Goal: Task Accomplishment & Management: Complete application form

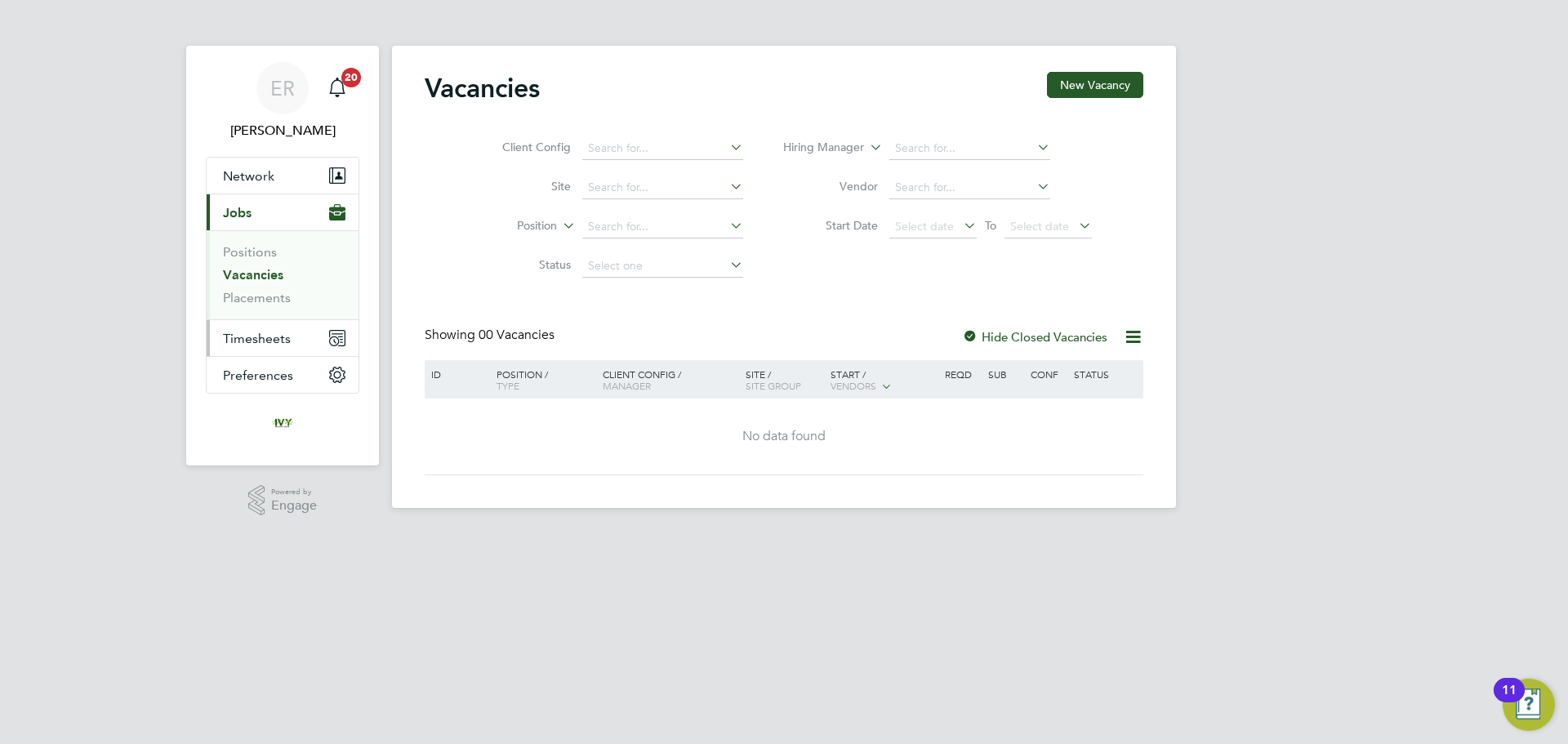
click at [274, 339] on span "Timesheets" at bounding box center [256, 339] width 68 height 16
click at [277, 295] on link "Timesheets" at bounding box center [256, 289] width 68 height 16
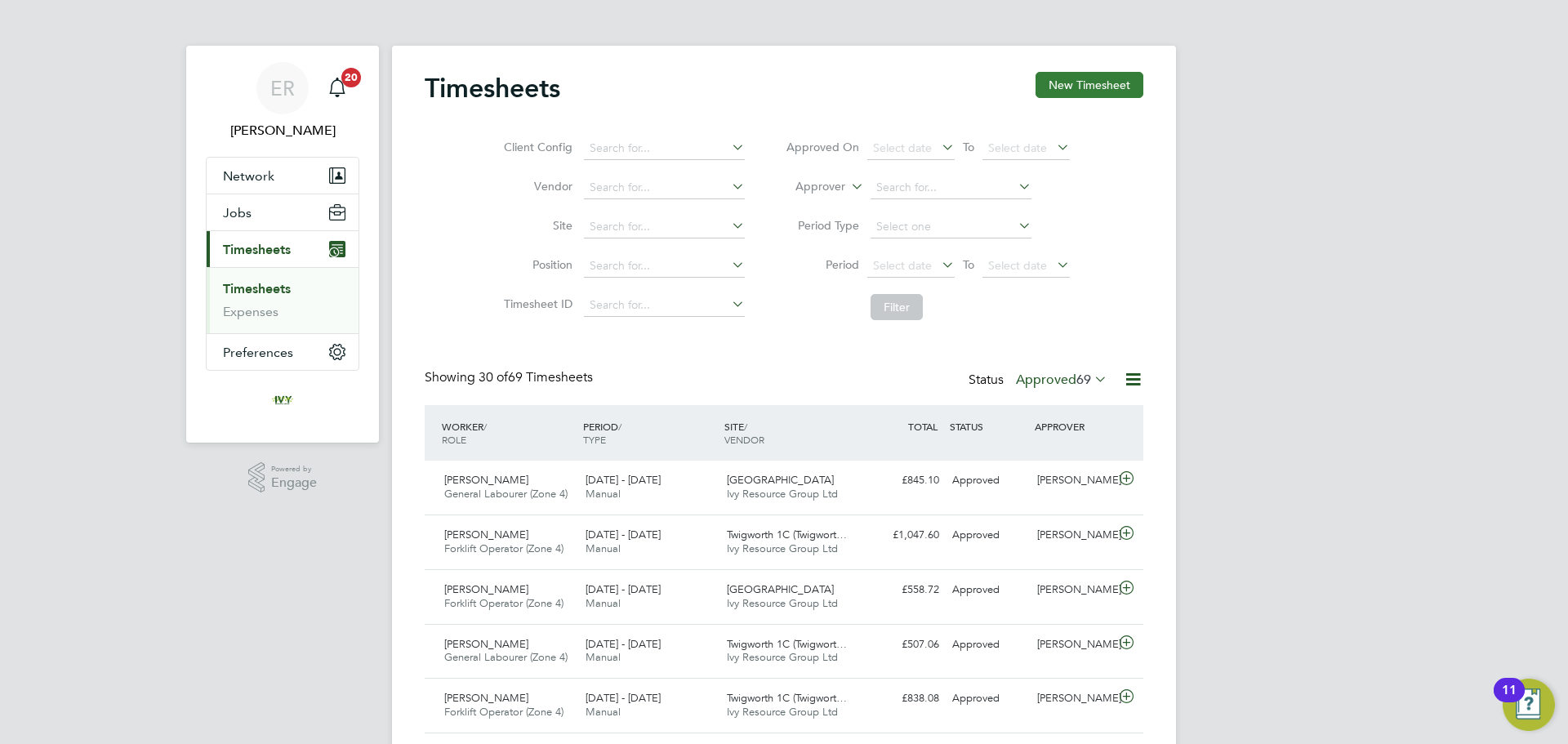
click at [1055, 89] on button "New Timesheet" at bounding box center [1089, 85] width 108 height 26
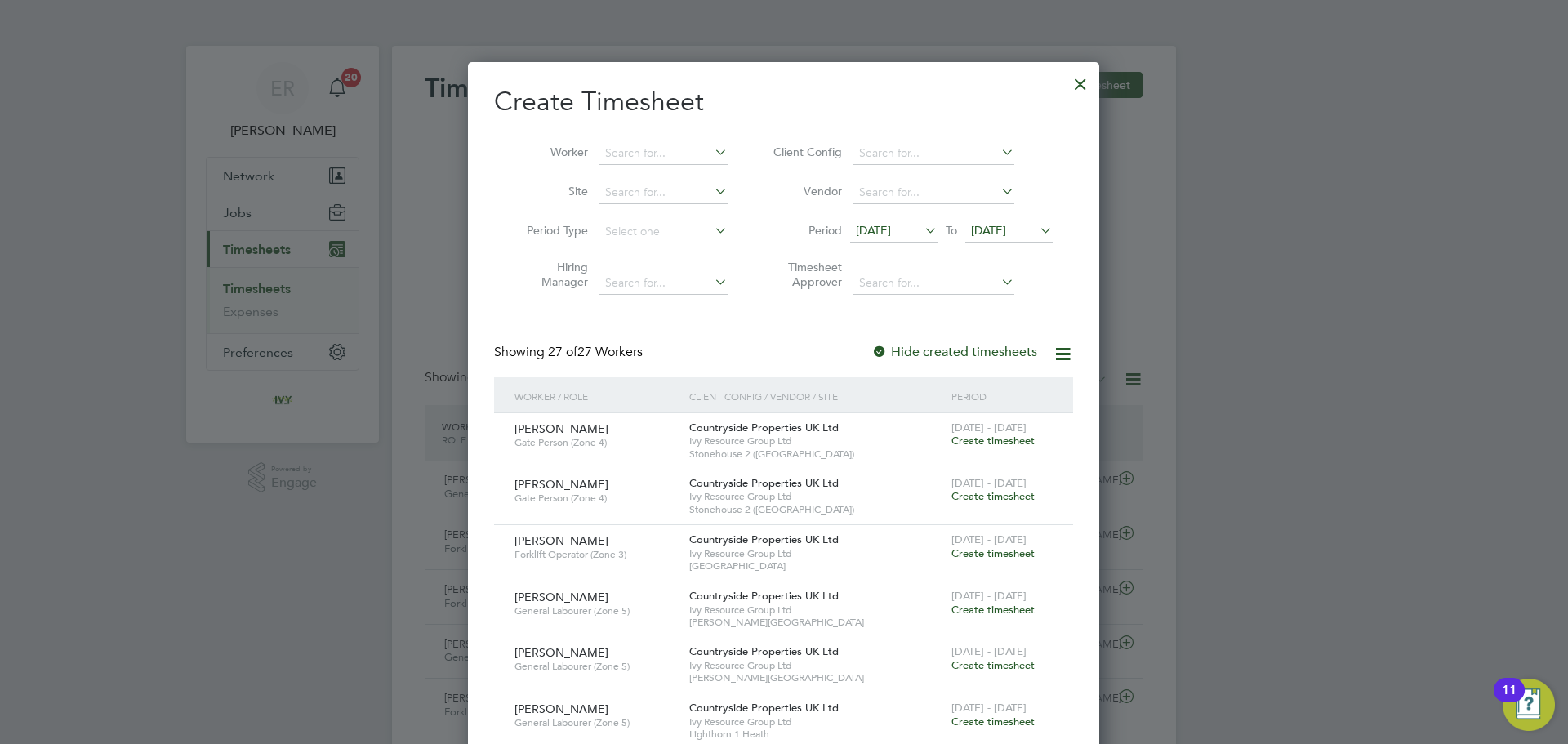
click at [1006, 225] on span "[DATE]" at bounding box center [988, 230] width 35 height 15
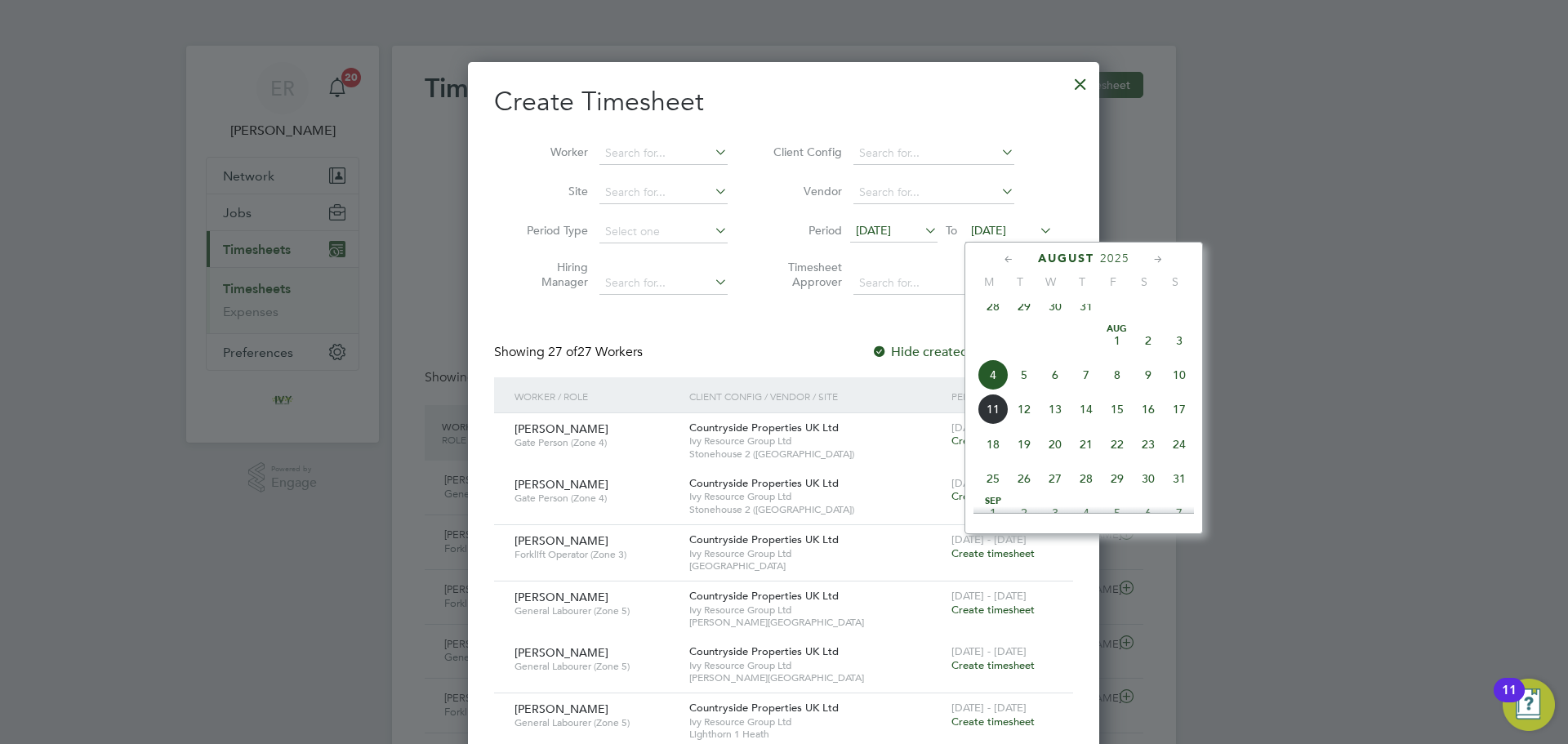
click at [1177, 390] on span "10" at bounding box center [1179, 375] width 31 height 31
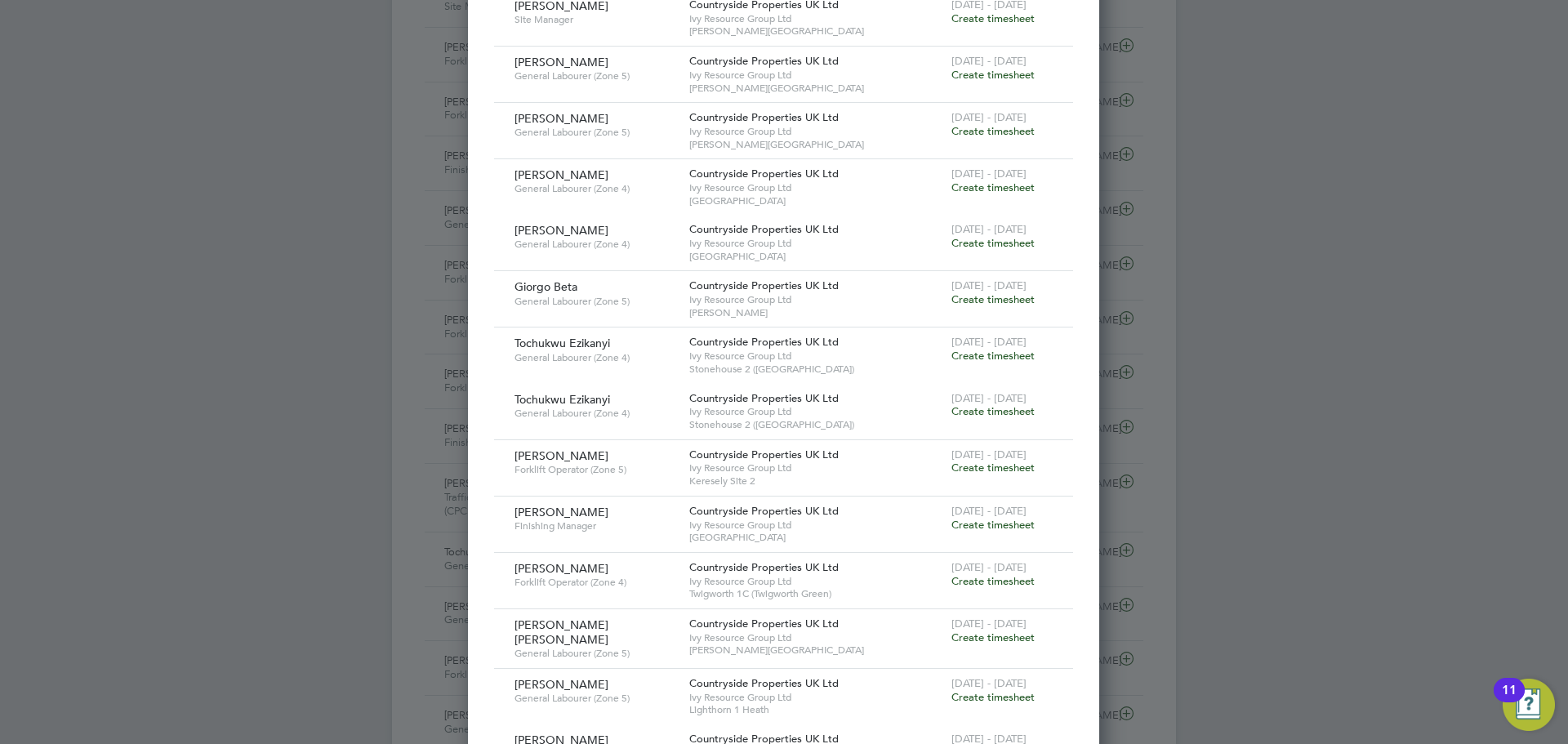
click at [968, 526] on span "Create timesheet" at bounding box center [993, 525] width 83 height 14
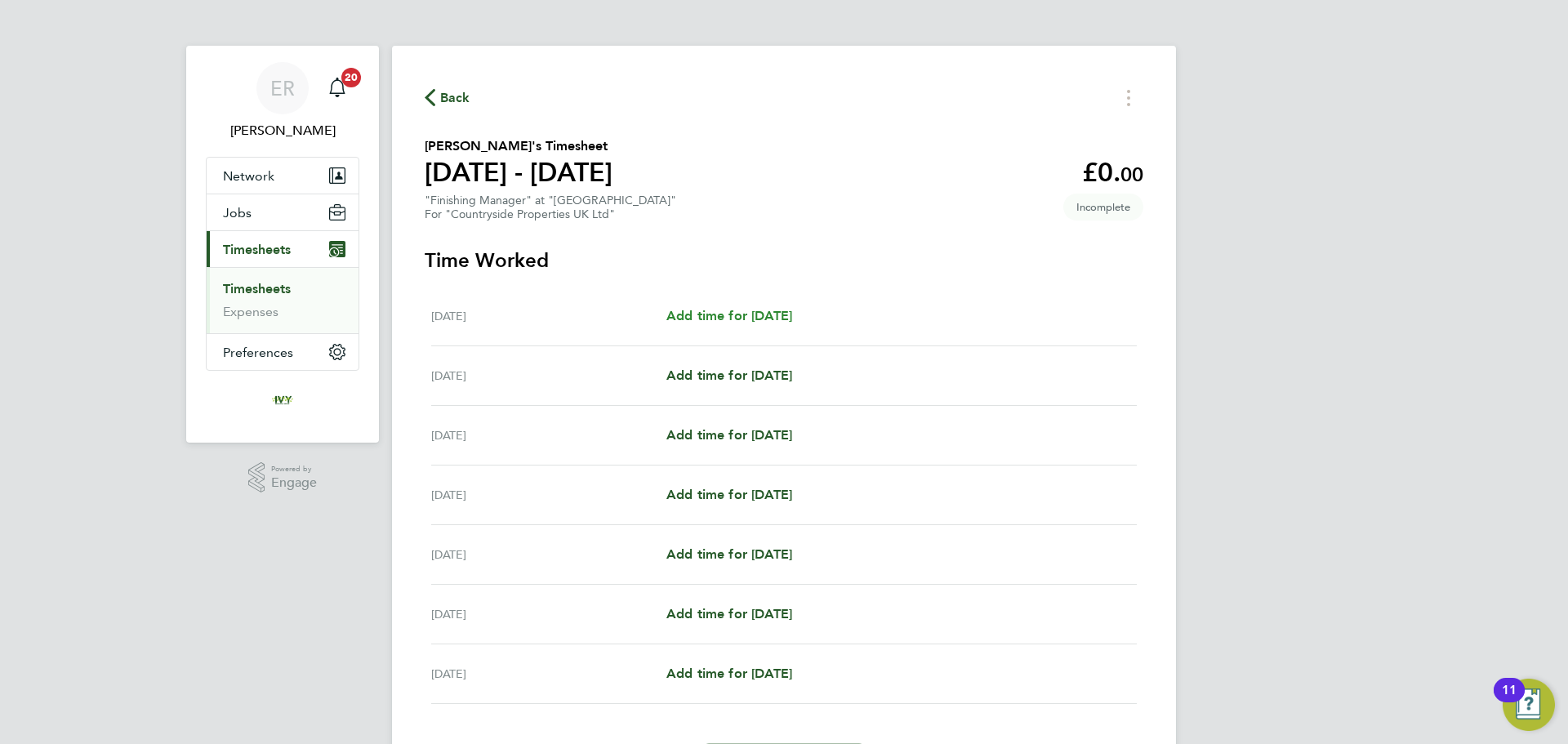
click at [746, 311] on span "Add time for [DATE]" at bounding box center [729, 316] width 125 height 16
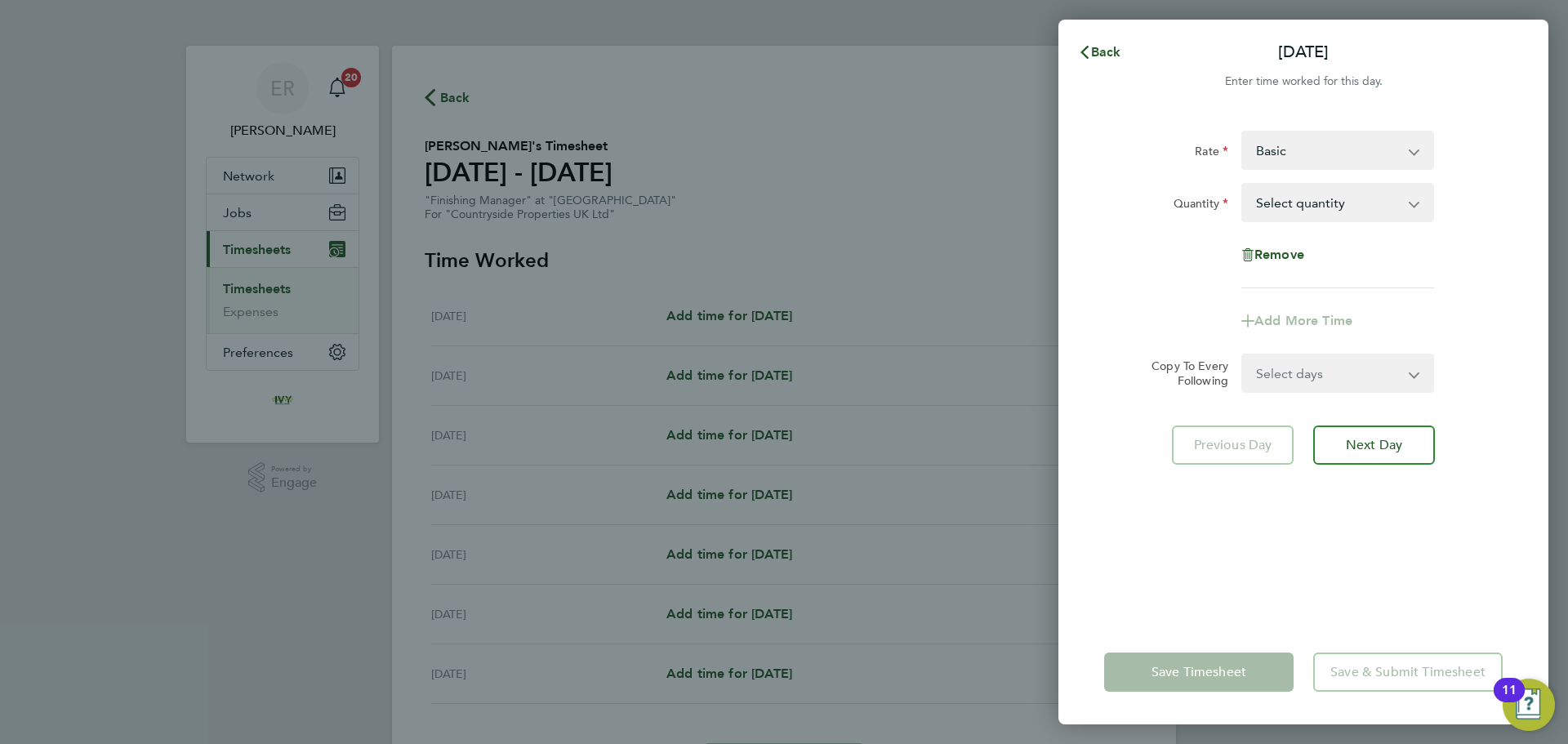
click at [1294, 205] on select "Select quantity 0.5 1" at bounding box center [1328, 202] width 170 height 36
select select "1"
click at [1243, 184] on select "Select quantity 0.5 1" at bounding box center [1328, 202] width 170 height 36
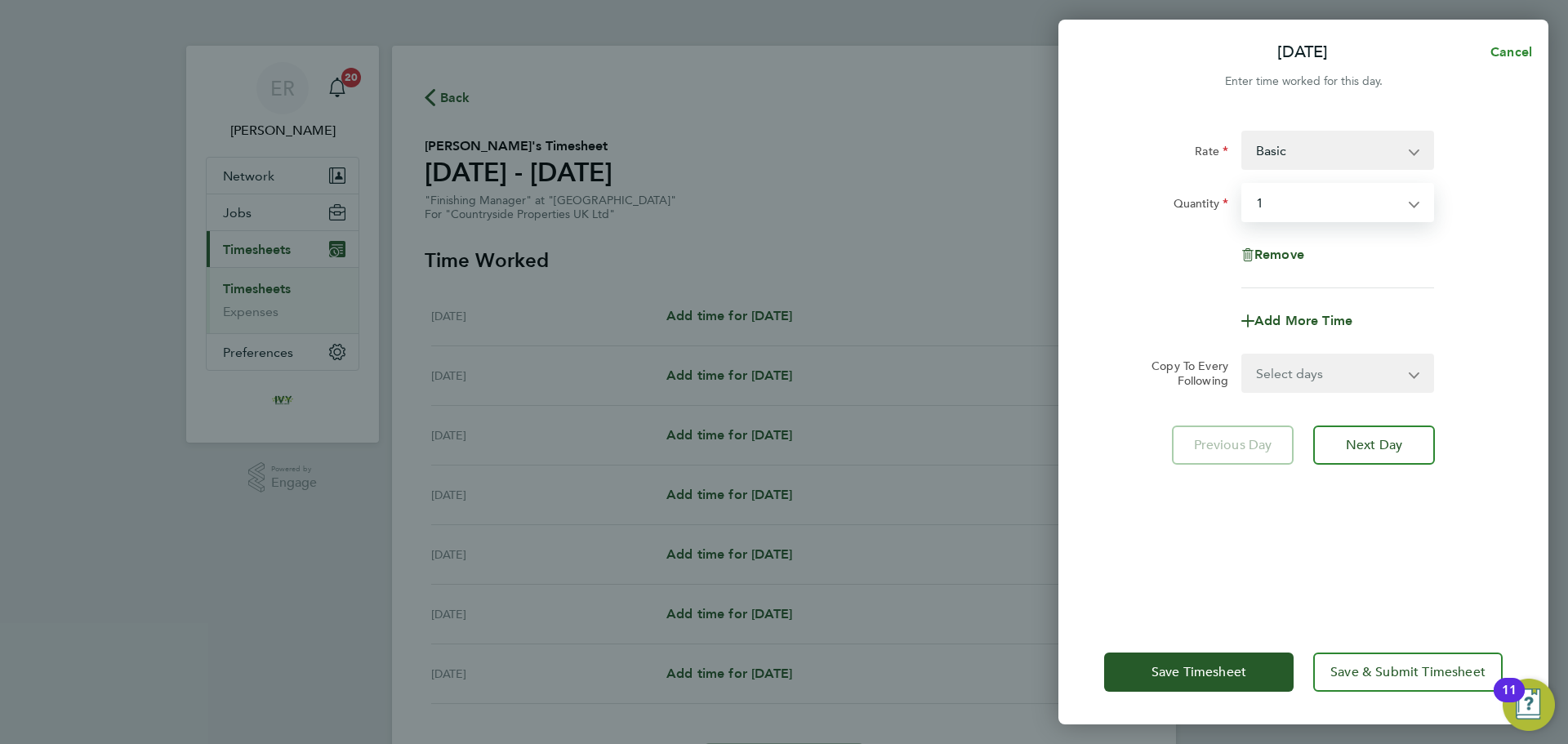
click at [1526, 45] on span "Cancel" at bounding box center [1507, 52] width 46 height 16
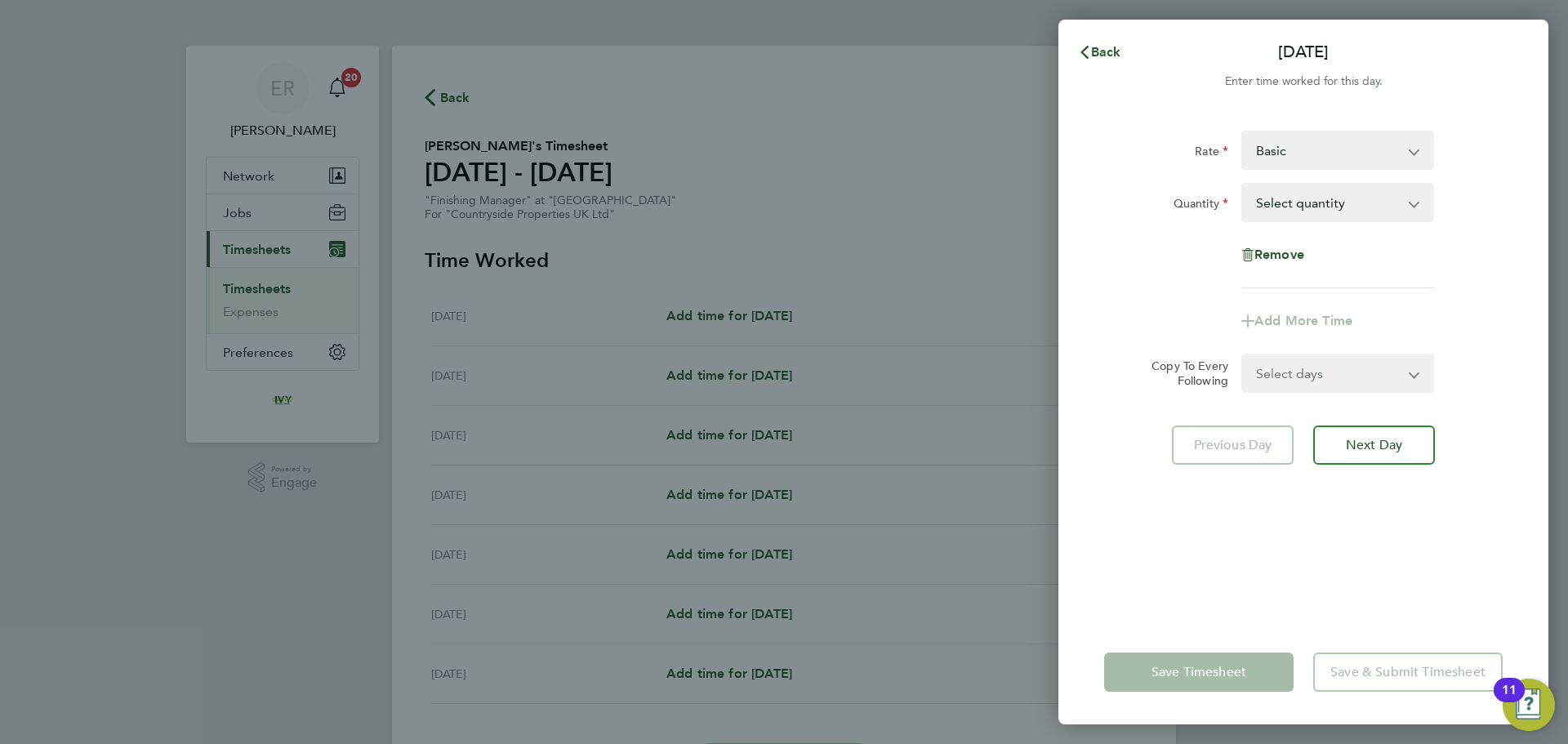
click at [260, 254] on div "Back [DATE] Enter time worked for this day. Rate Basic Contract - 24.29 Quantit…" at bounding box center [784, 372] width 1568 height 744
click at [1106, 57] on span "Back" at bounding box center [1106, 52] width 30 height 16
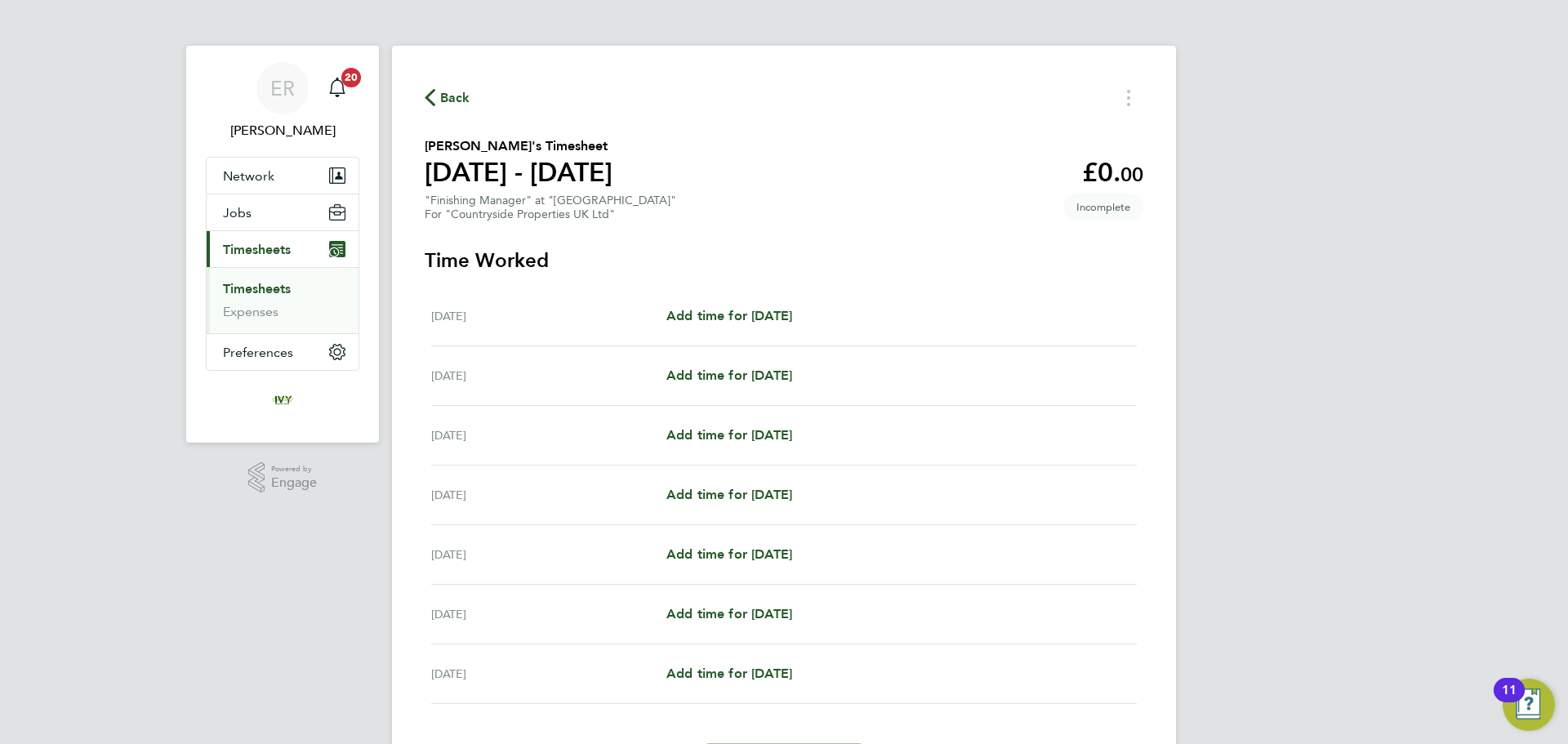
click at [250, 251] on span "Timesheets" at bounding box center [256, 250] width 68 height 16
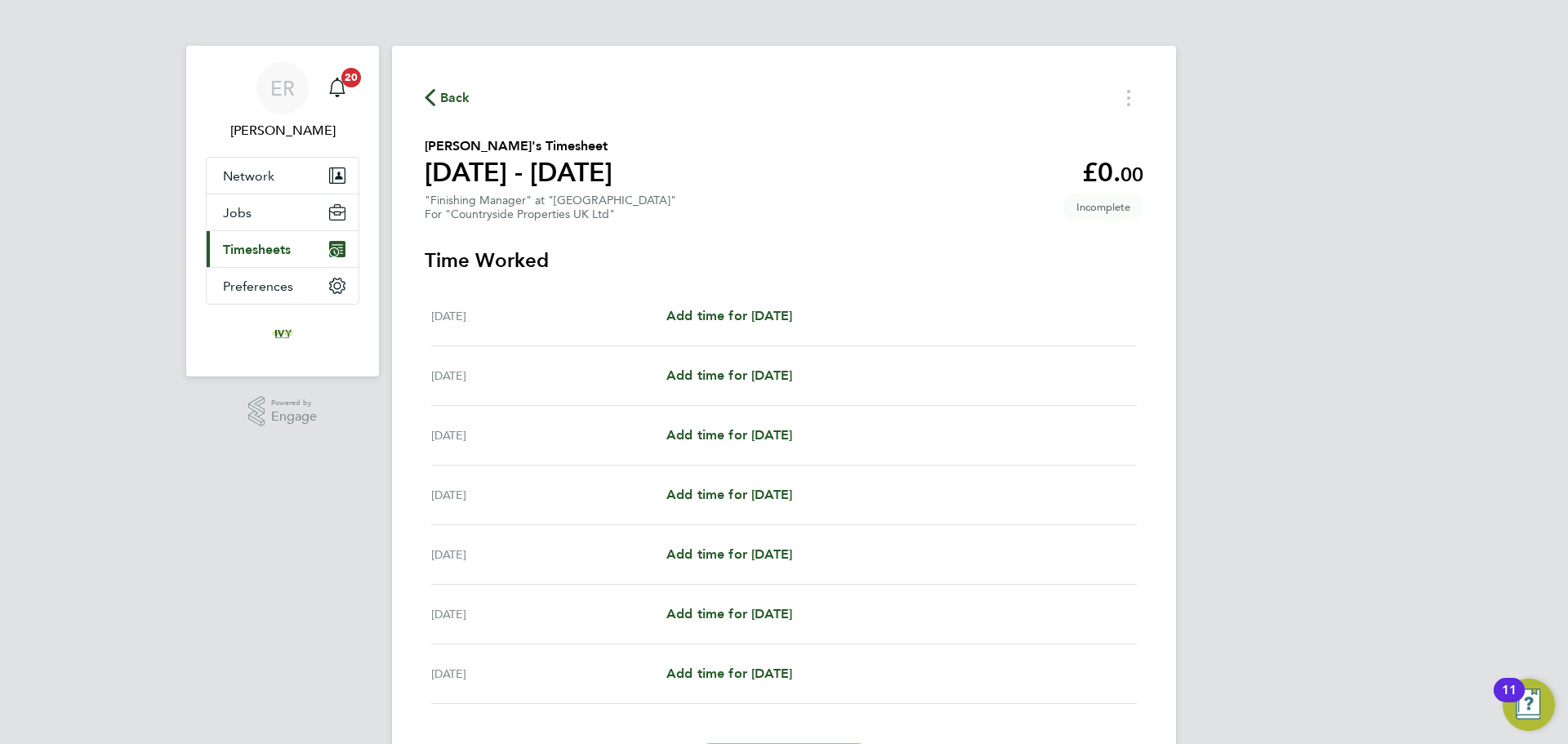
click at [268, 252] on span "Timesheets" at bounding box center [256, 250] width 68 height 16
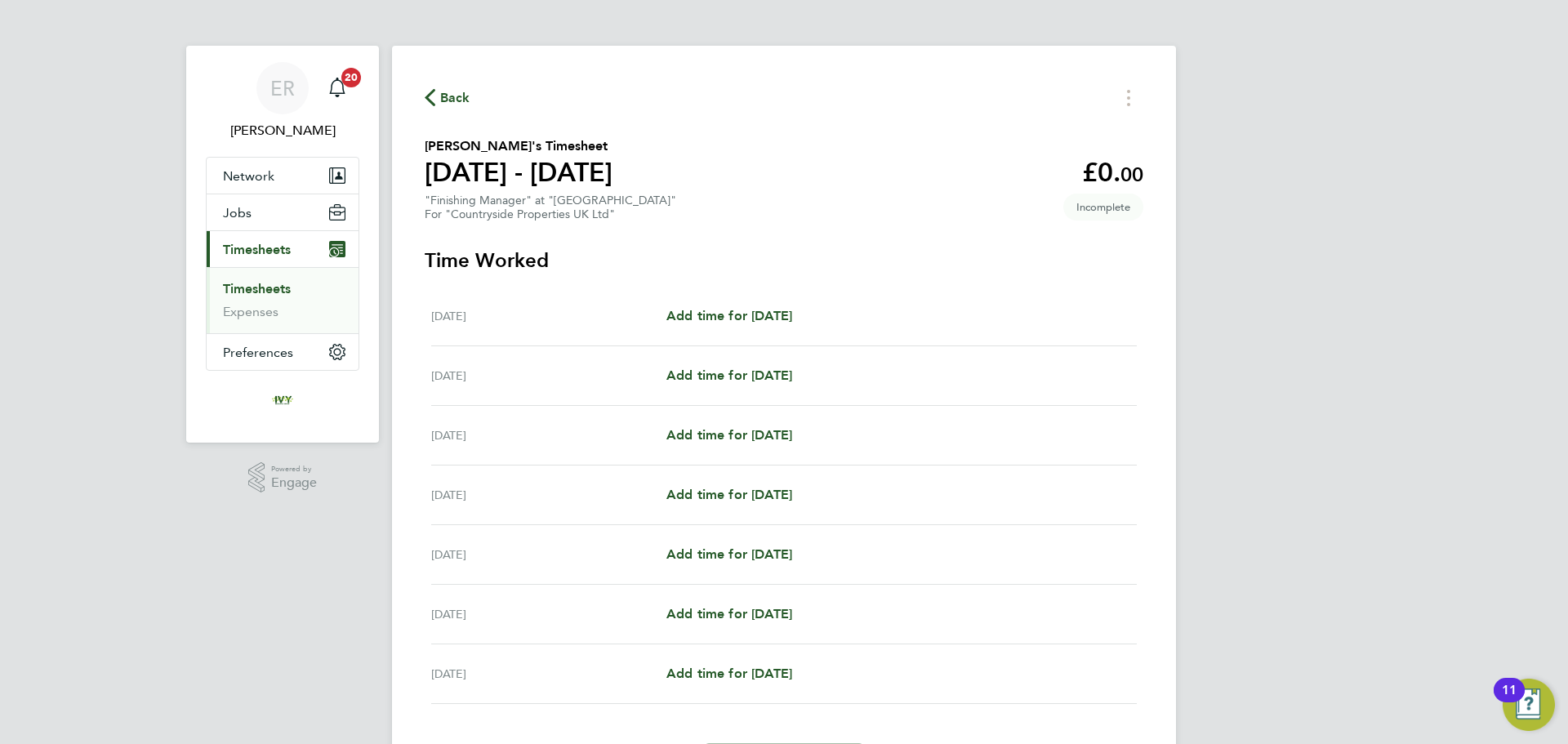
click at [263, 291] on link "Timesheets" at bounding box center [256, 289] width 68 height 16
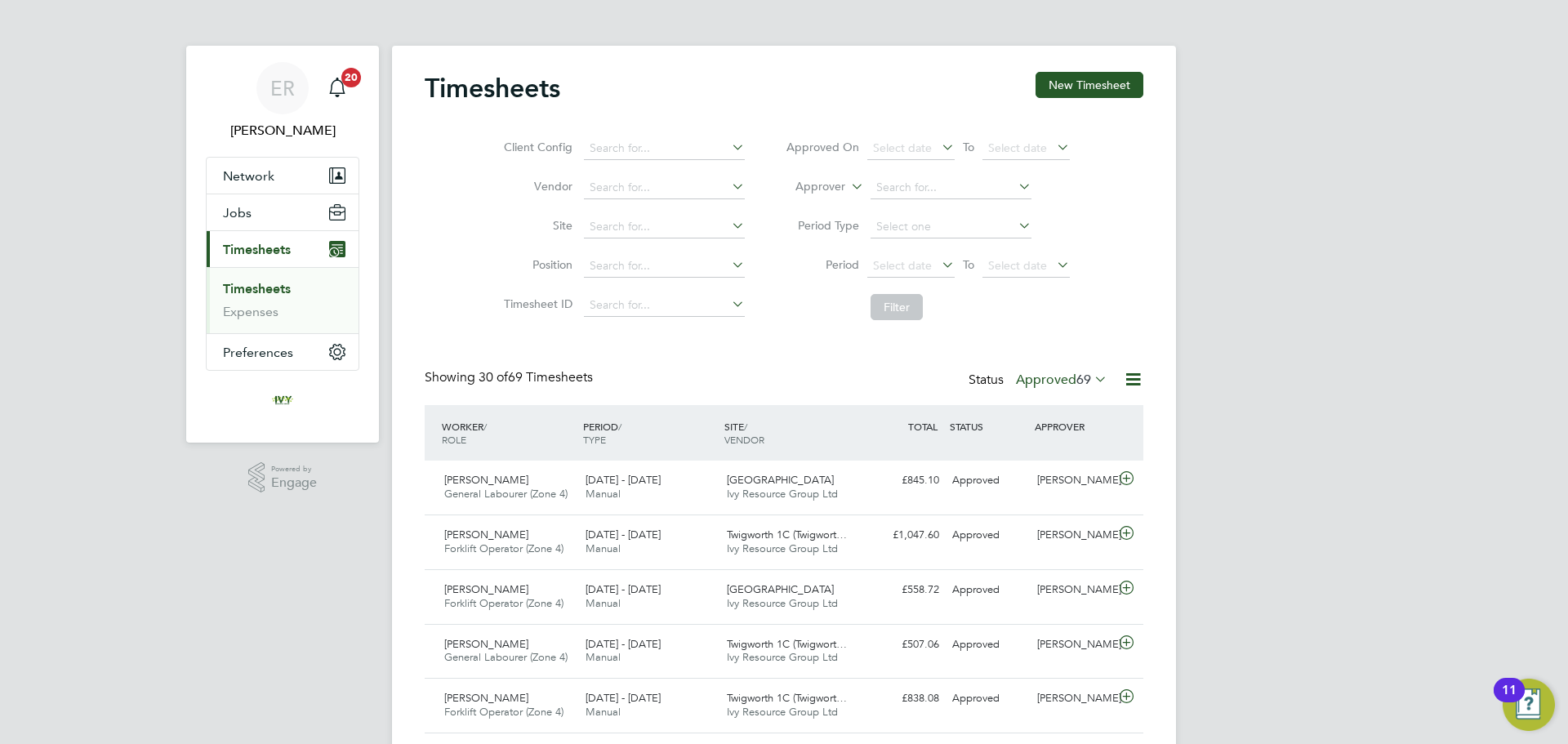
click at [1047, 372] on label "Approved 69" at bounding box center [1061, 380] width 91 height 17
click at [1079, 456] on li "Submitted" at bounding box center [1057, 455] width 75 height 23
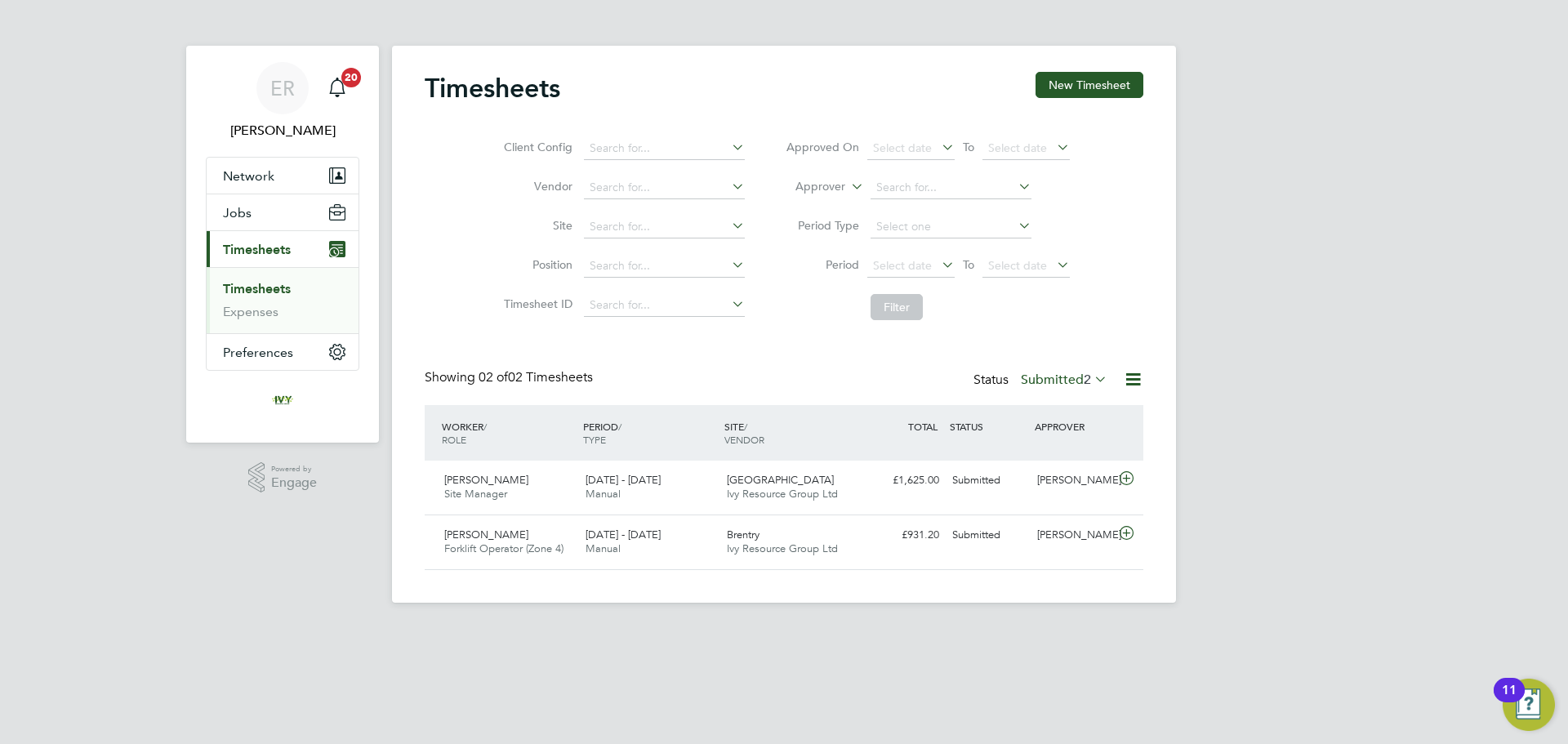
click at [1042, 380] on label "Submitted 2" at bounding box center [1064, 380] width 87 height 17
click at [1057, 481] on li "Approved" at bounding box center [1059, 478] width 75 height 23
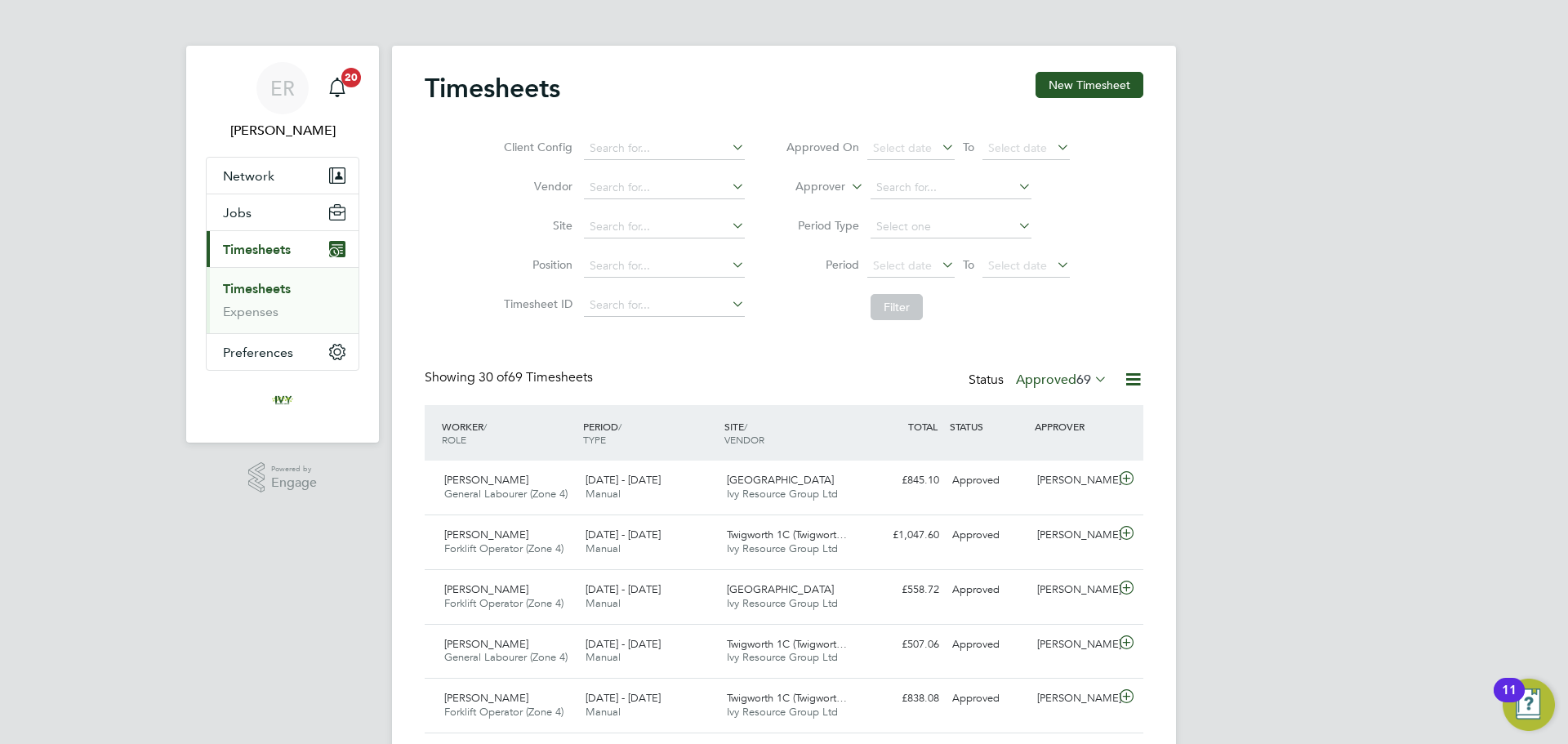
click at [282, 290] on link "Timesheets" at bounding box center [256, 289] width 68 height 16
click at [1122, 91] on button "New Timesheet" at bounding box center [1089, 85] width 108 height 26
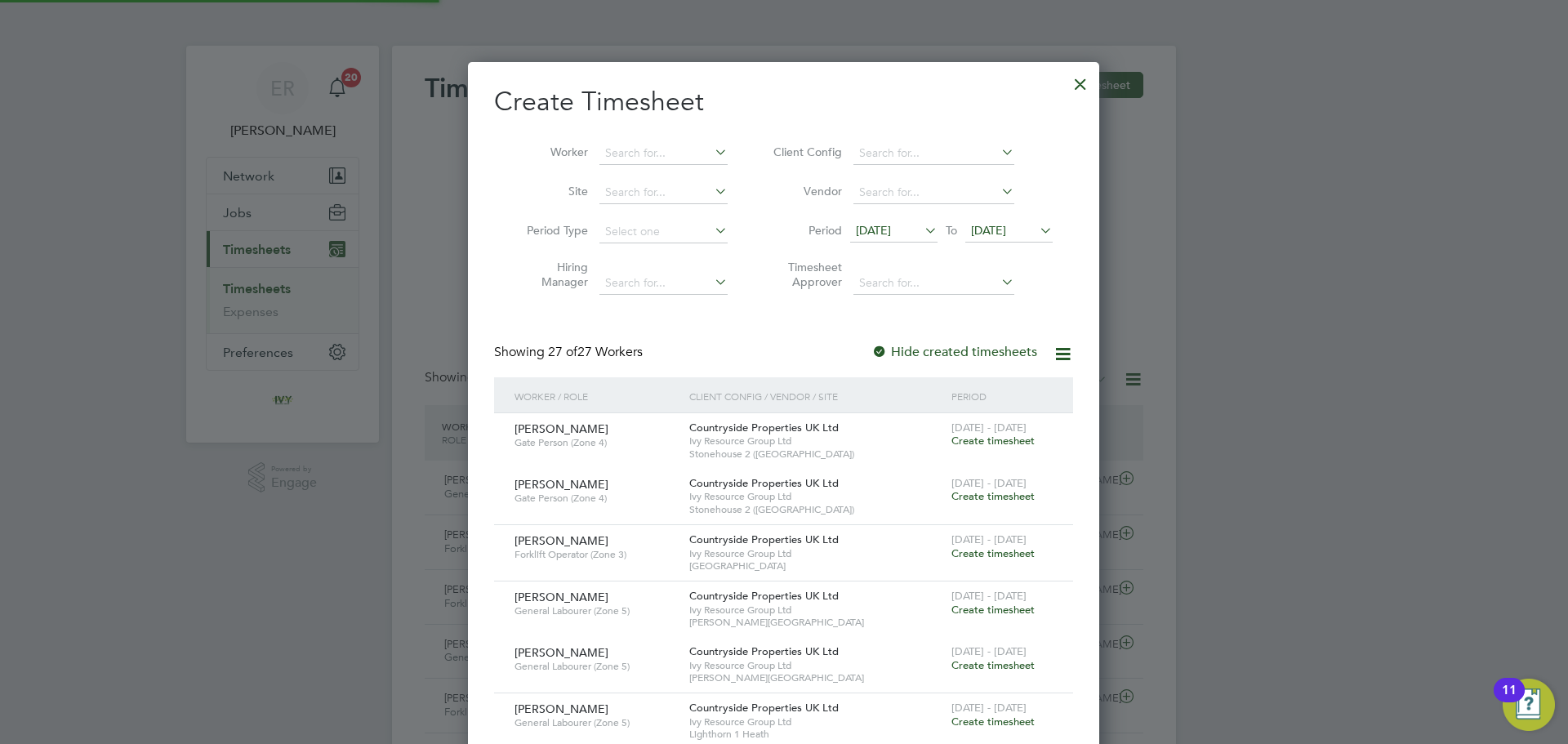
click at [1006, 232] on span "[DATE]" at bounding box center [988, 230] width 35 height 15
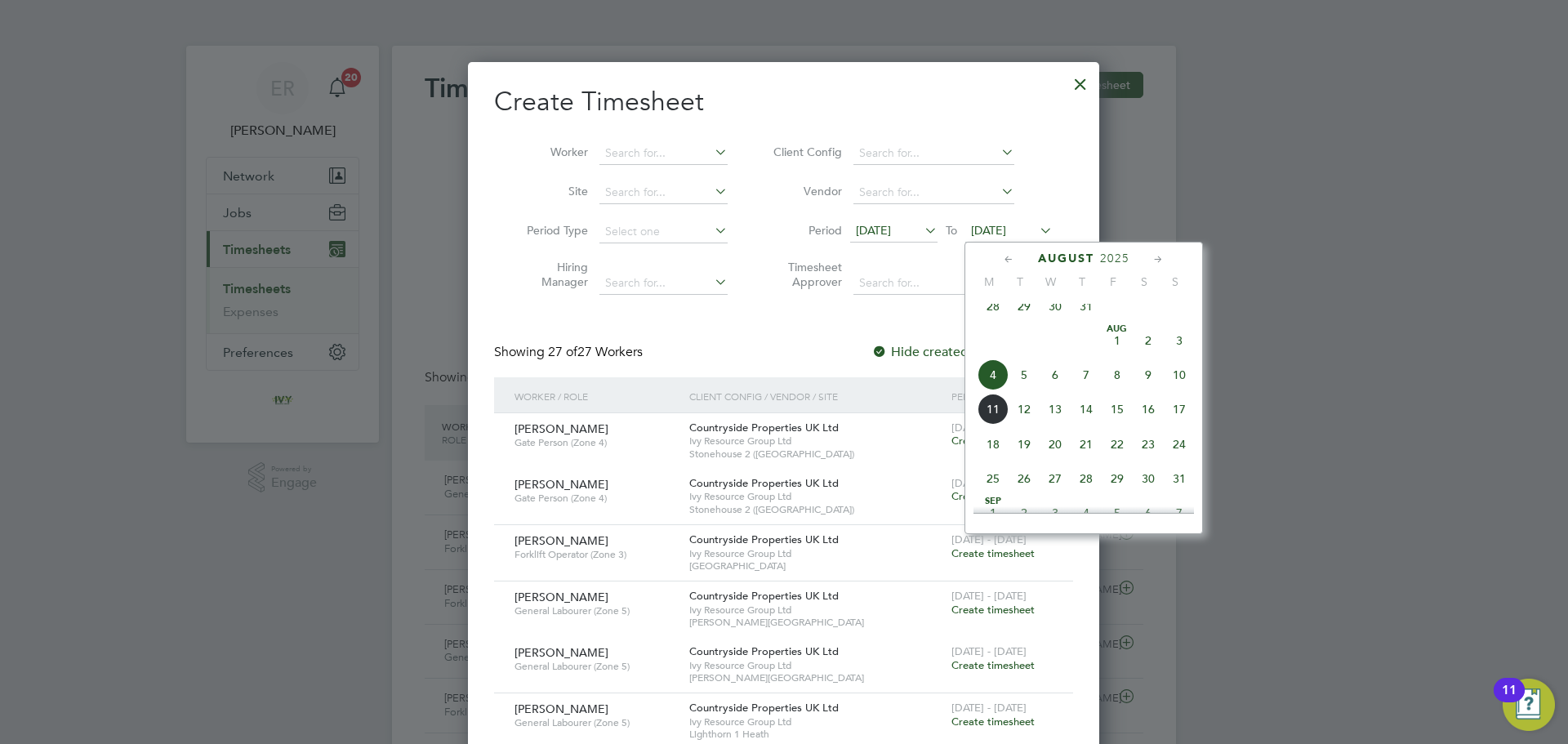
click at [1180, 389] on span "10" at bounding box center [1179, 375] width 31 height 31
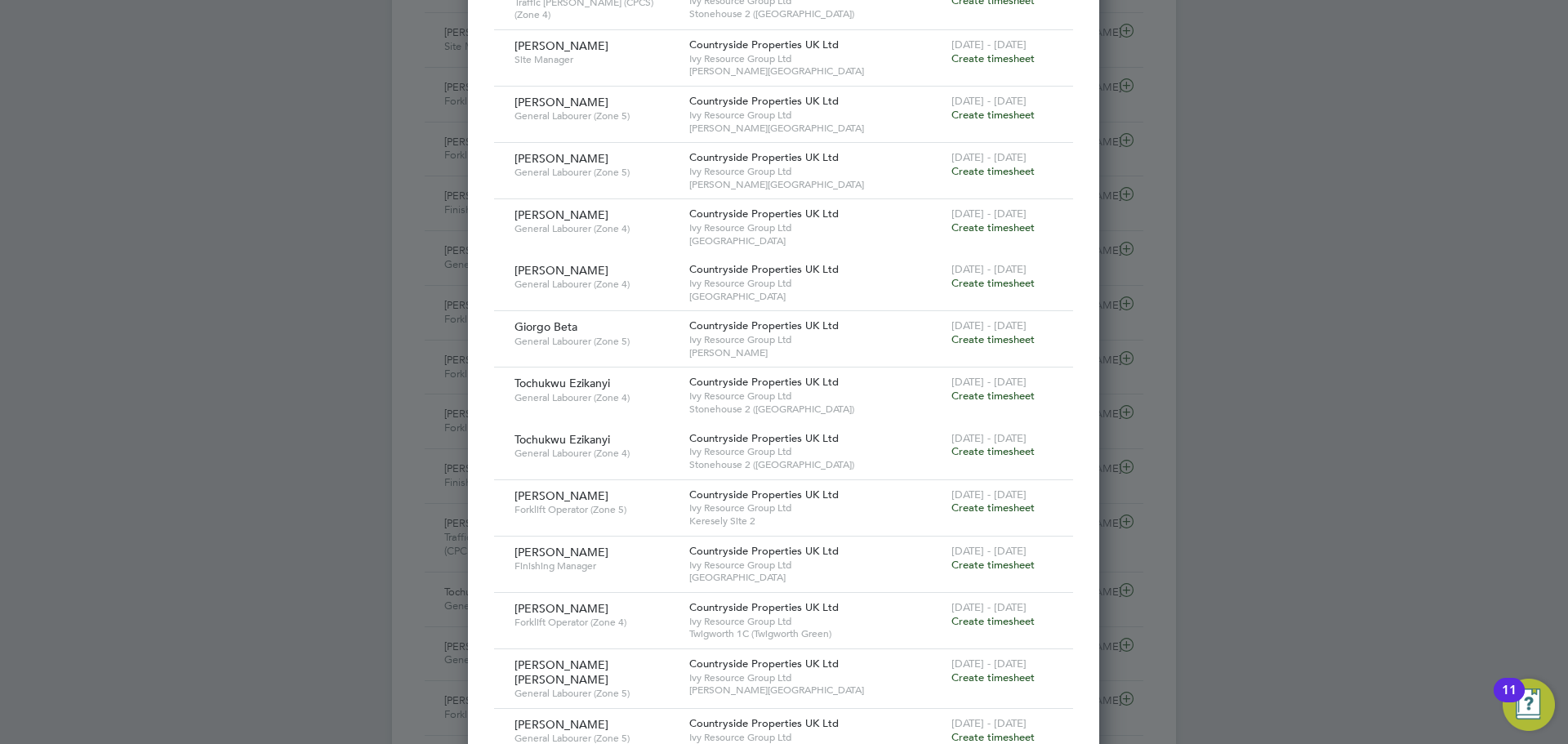
click at [1016, 564] on span "Create timesheet" at bounding box center [993, 565] width 83 height 14
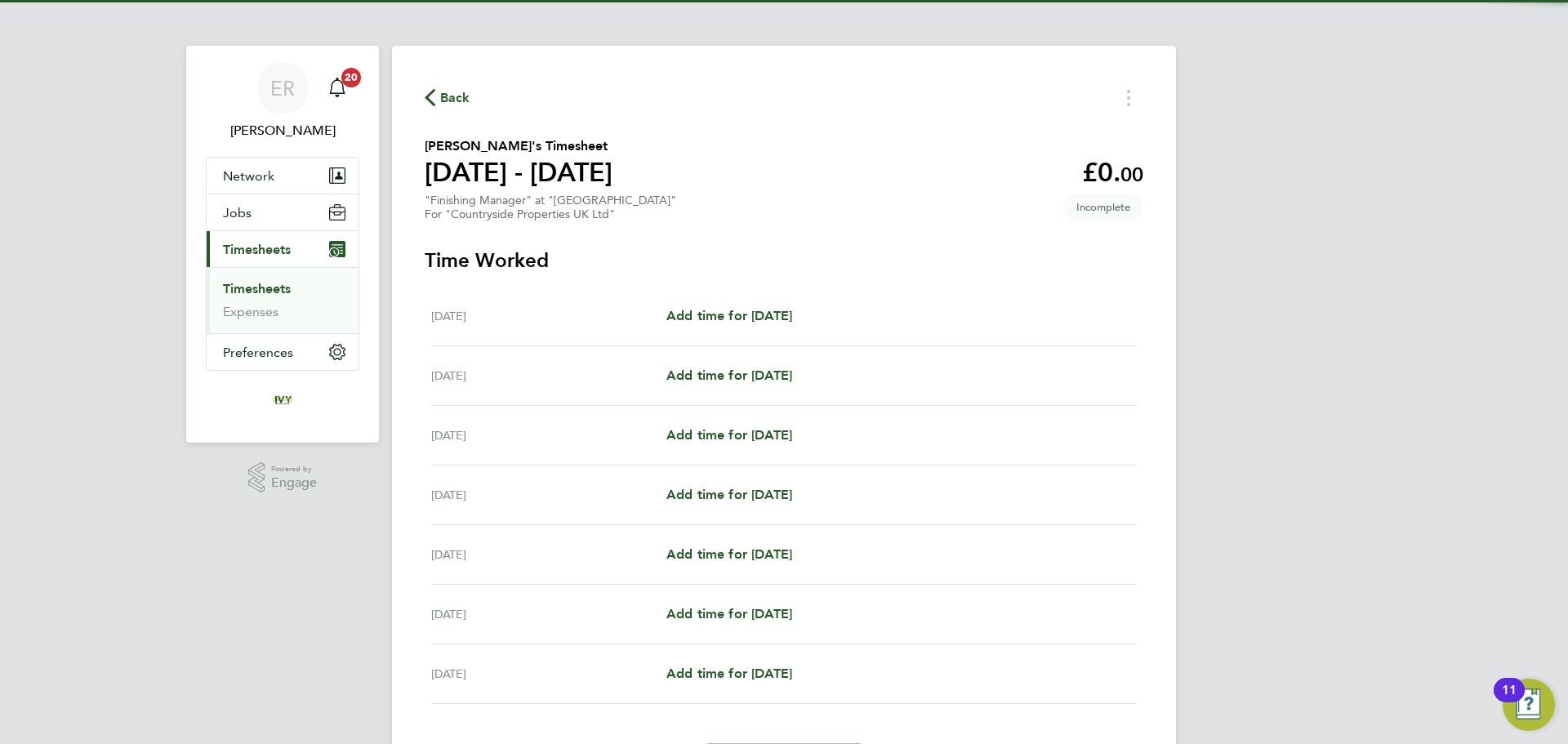
click at [732, 326] on div "[DATE] Add time for [DATE] Add time for [DATE]" at bounding box center [784, 317] width 705 height 60
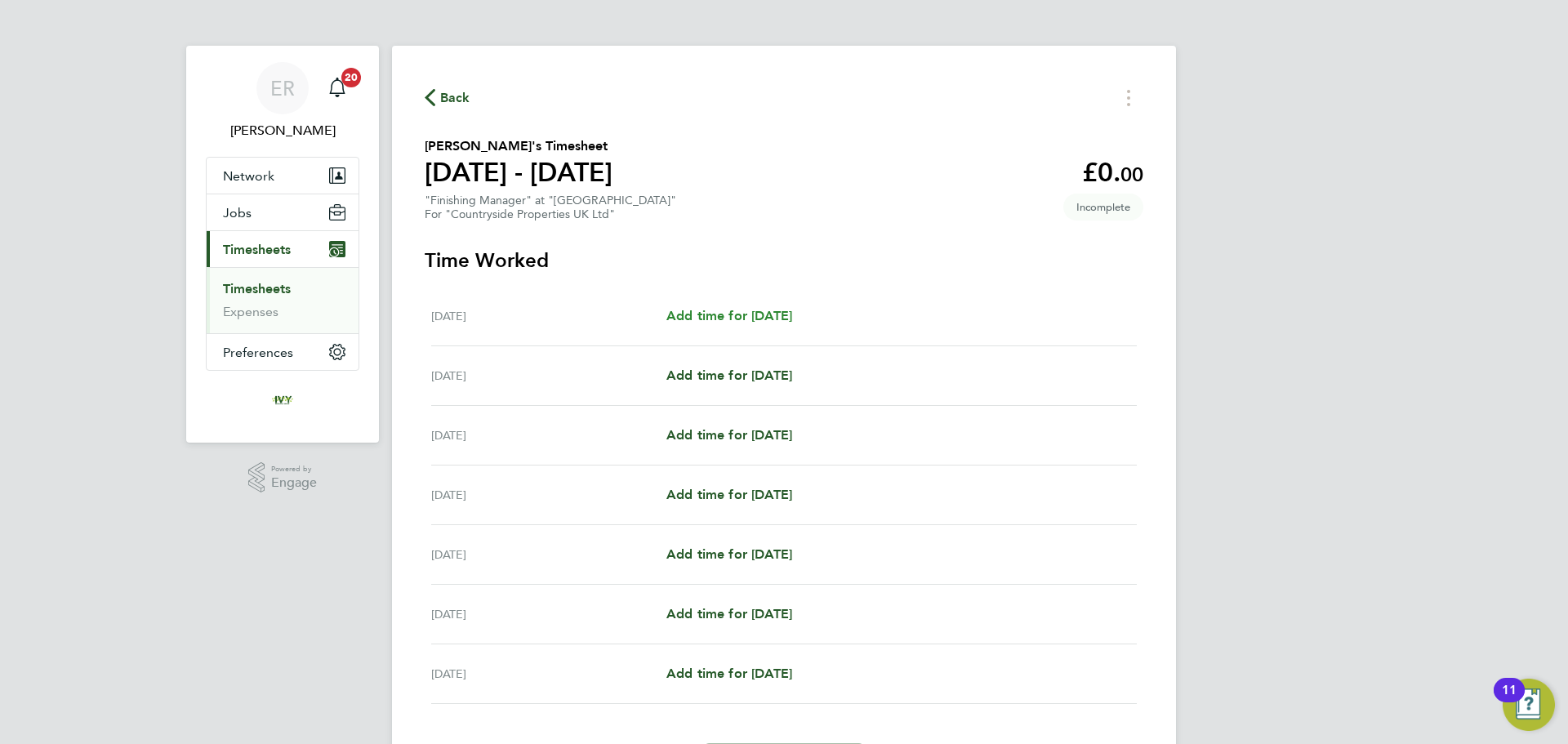
click at [768, 313] on span "Add time for [DATE]" at bounding box center [729, 316] width 125 height 16
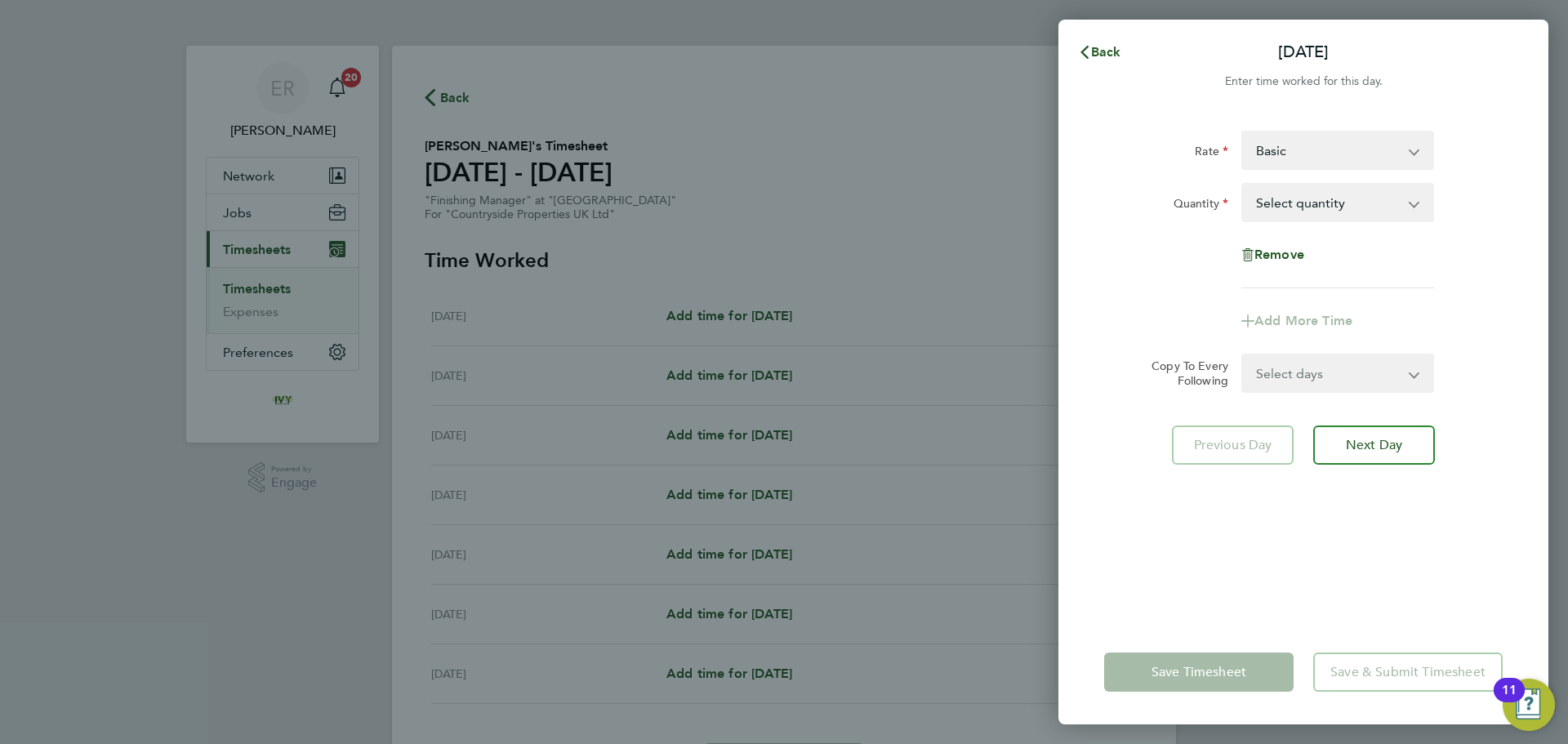
click at [1329, 197] on select "Select quantity 0.5 1" at bounding box center [1328, 202] width 170 height 36
select select "1"
click at [1243, 184] on select "Select quantity 0.5 1" at bounding box center [1328, 202] width 170 height 36
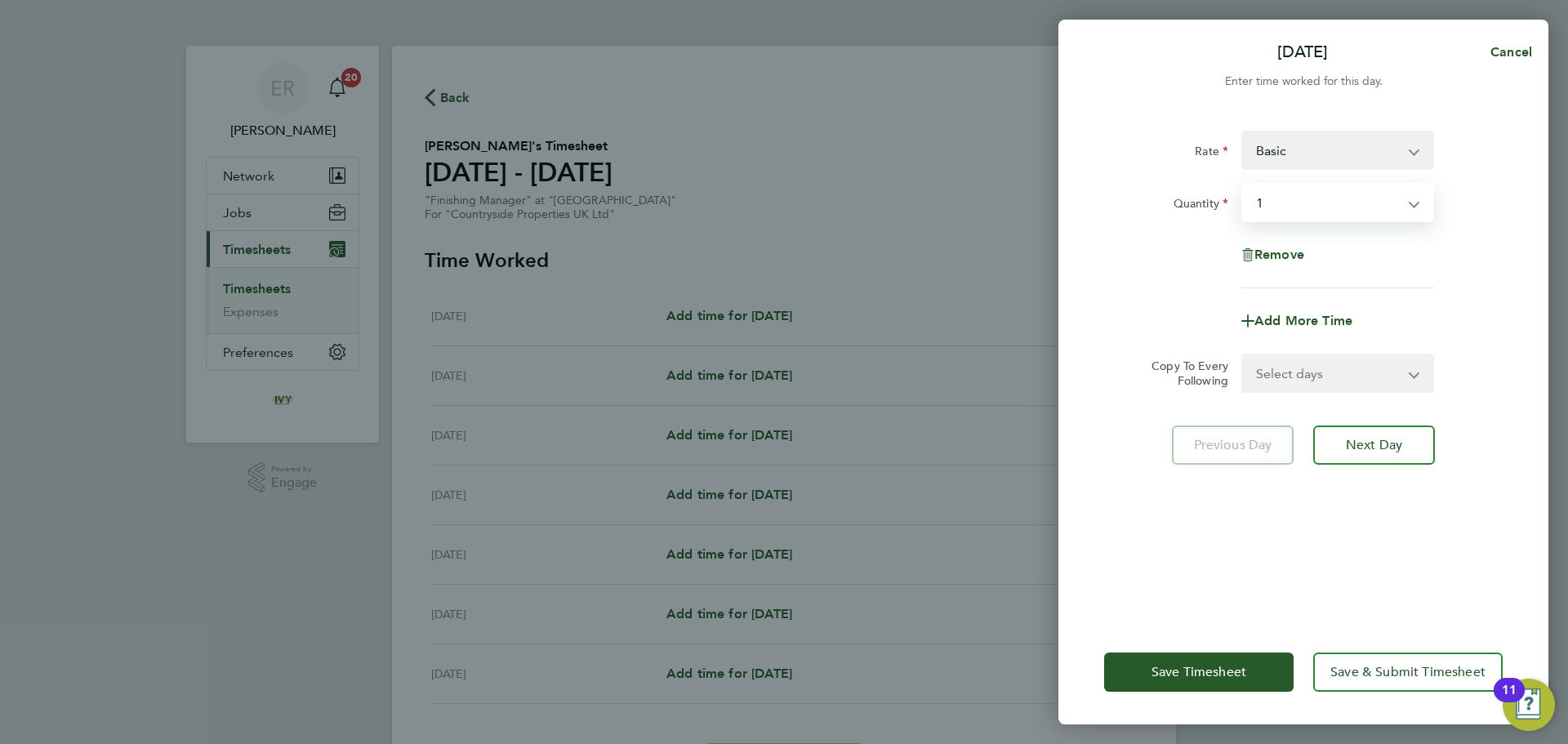
click at [1324, 161] on select "Basic Contract - 24.29" at bounding box center [1328, 150] width 170 height 36
select select "30"
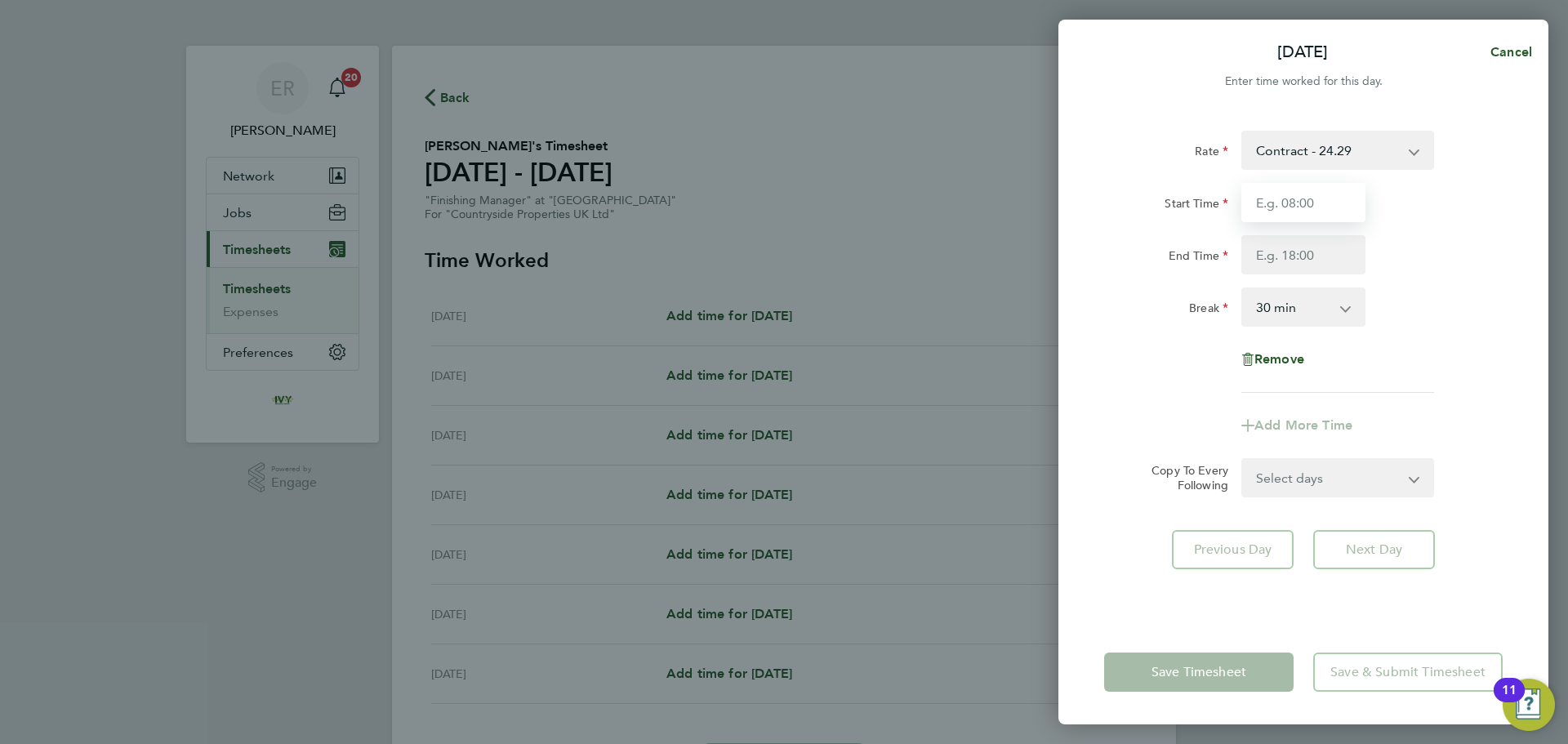
click at [1307, 197] on input "Start Time" at bounding box center [1303, 203] width 125 height 39
type input "07:30"
click at [1311, 254] on input "End Time" at bounding box center [1303, 254] width 125 height 39
type input "17:00"
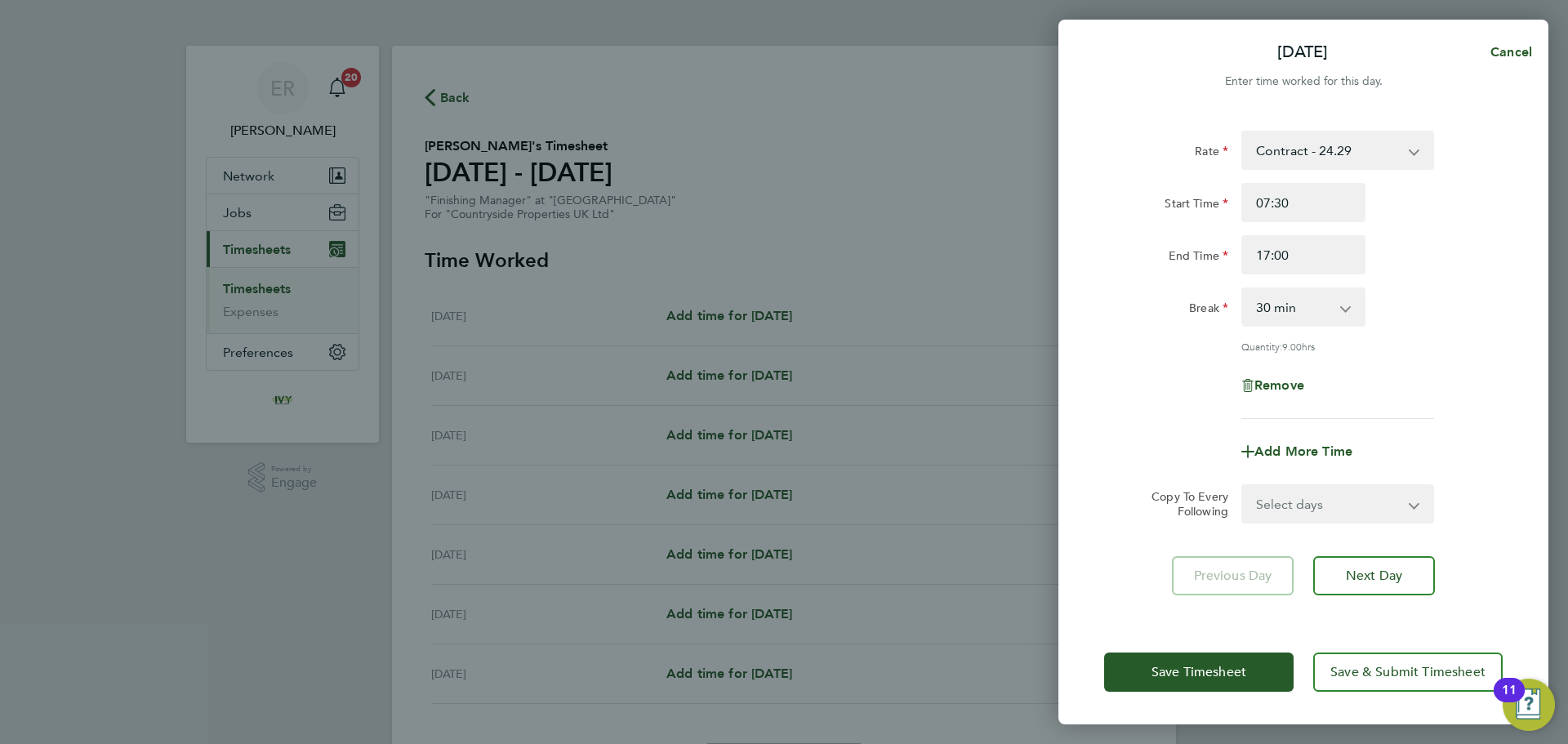
click at [1450, 315] on div "Break 0 min 15 min 30 min 45 min 60 min 75 min 90 min" at bounding box center [1302, 307] width 411 height 39
click at [1343, 504] on select "Select days Day Weekday (Mon-Fri) Weekend (Sat-Sun) [DATE] [DATE] [DATE] [DATE]…" at bounding box center [1329, 504] width 172 height 36
select select "WEEKDAY"
click at [1243, 486] on select "Select days Day Weekday (Mon-Fri) Weekend (Sat-Sun) [DATE] [DATE] [DATE] [DATE]…" at bounding box center [1329, 504] width 172 height 36
select select "[DATE]"
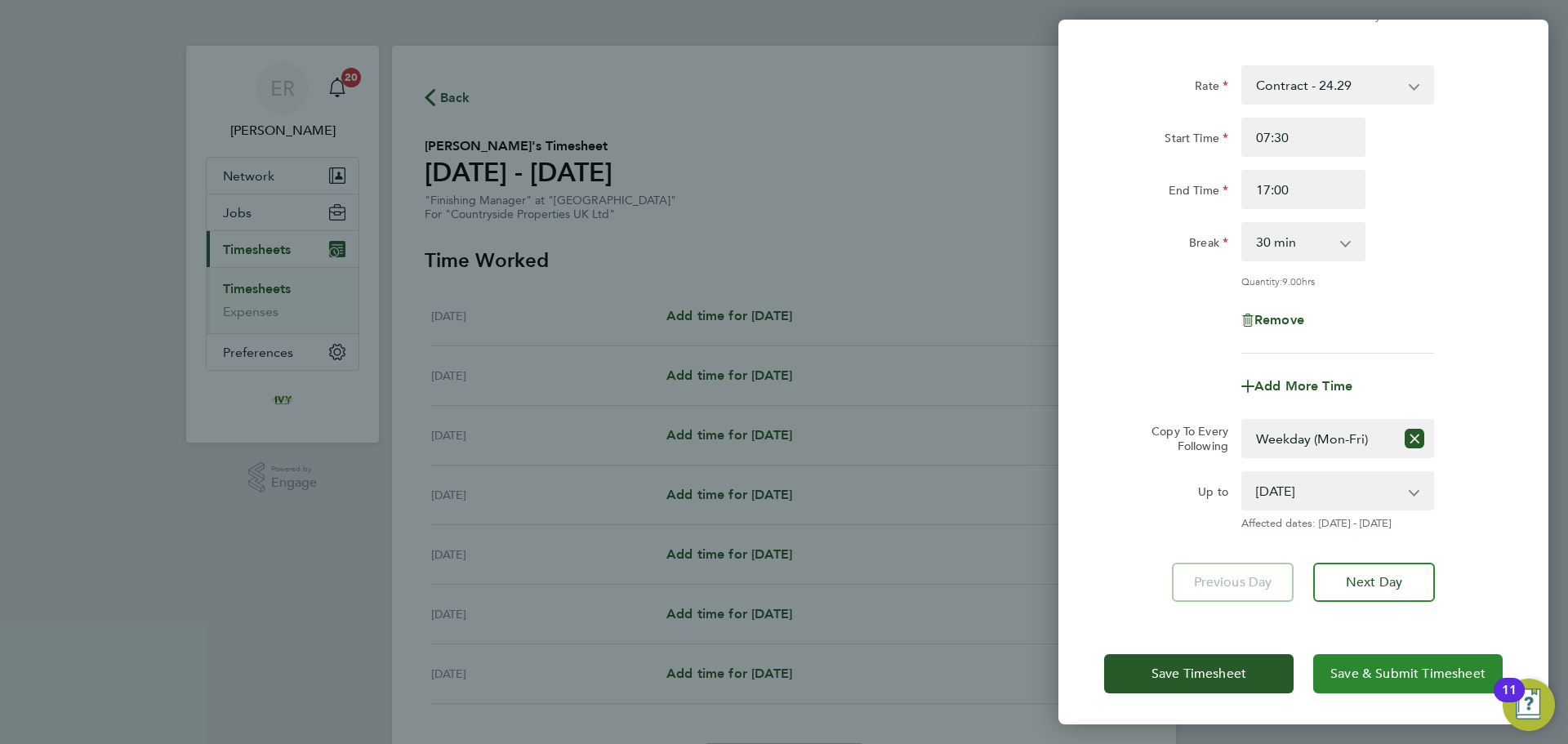
click at [1360, 690] on button "Save & Submit Timesheet" at bounding box center [1408, 674] width 189 height 39
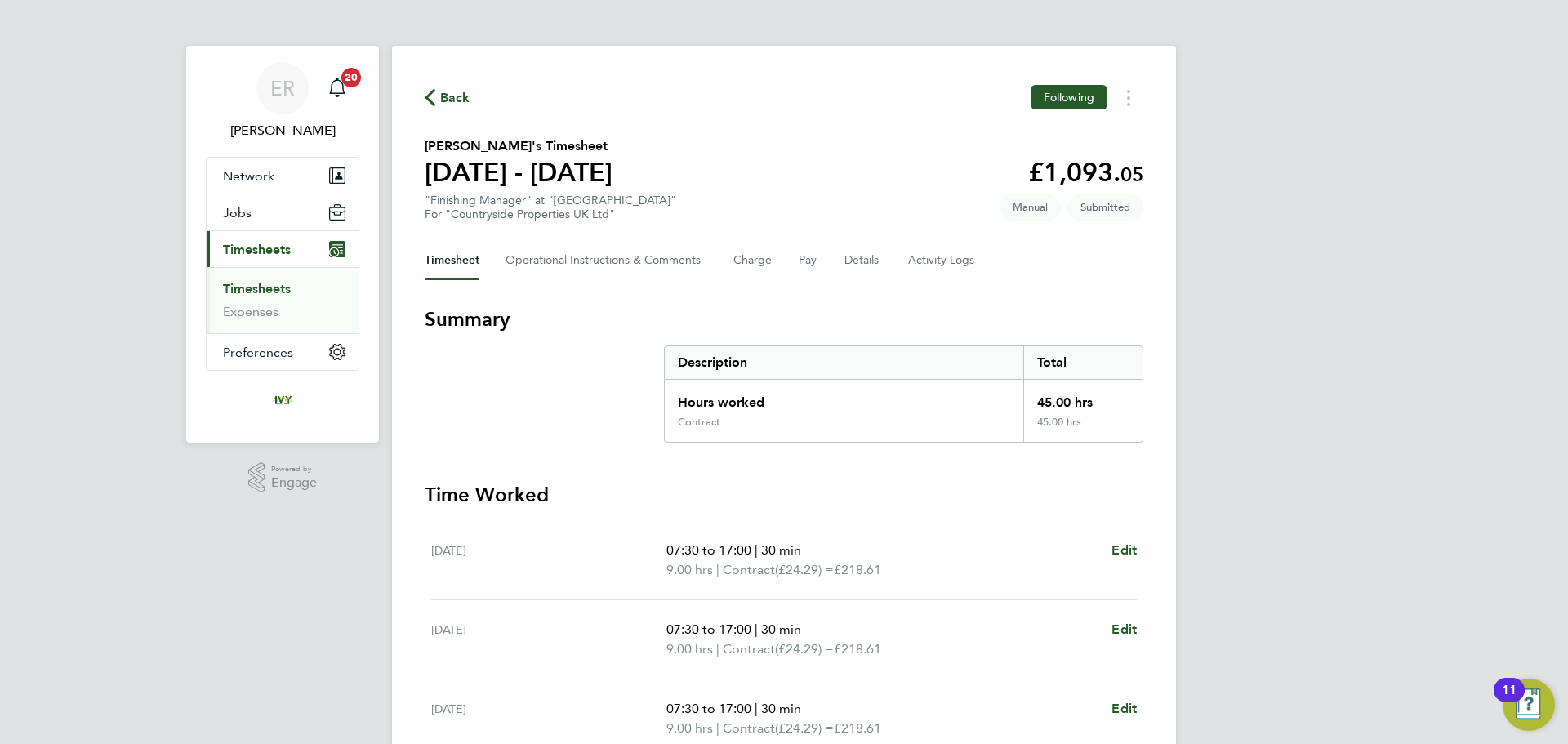
click at [110, 232] on div "ER [PERSON_NAME] Notifications 20 Applications: Network Businesses Sites Worker…" at bounding box center [784, 590] width 1568 height 1180
